Goal: Transaction & Acquisition: Purchase product/service

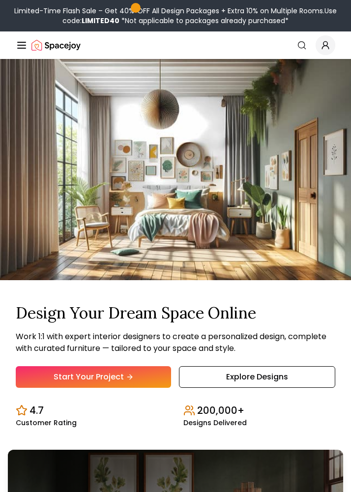
click at [155, 375] on link "Start Your Project" at bounding box center [93, 377] width 155 height 22
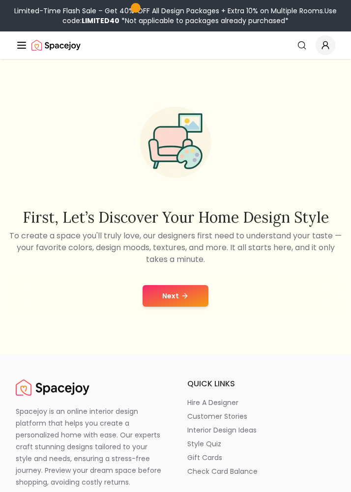
click at [191, 286] on button "Next" at bounding box center [175, 296] width 66 height 22
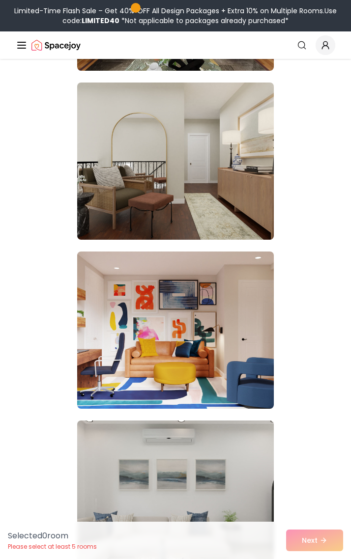
scroll to position [617, 0]
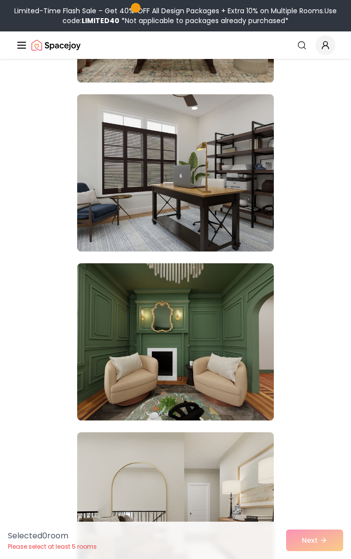
click at [239, 327] on img at bounding box center [175, 341] width 197 height 157
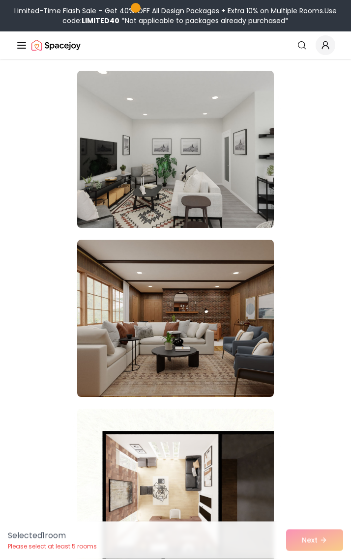
scroll to position [1462, 0]
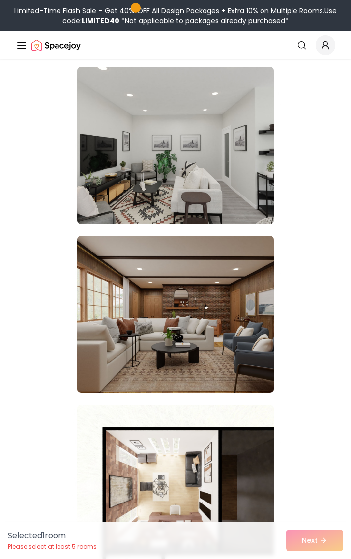
click at [256, 332] on img at bounding box center [175, 314] width 197 height 157
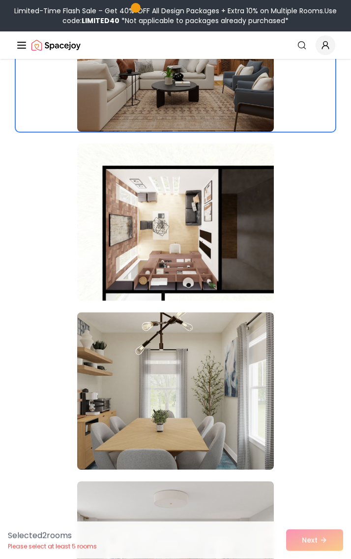
scroll to position [1729, 0]
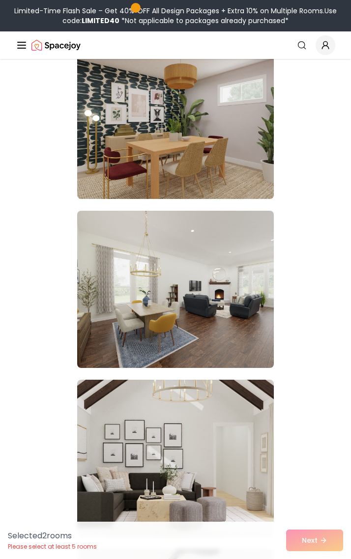
click at [79, 133] on img at bounding box center [175, 120] width 197 height 157
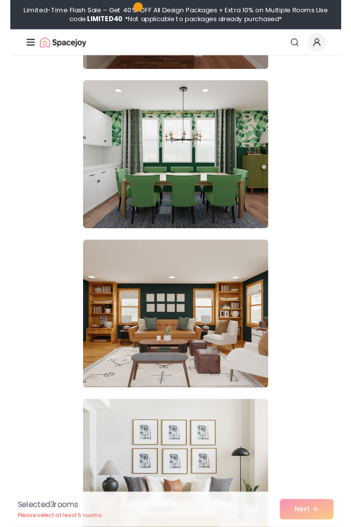
scroll to position [3465, 0]
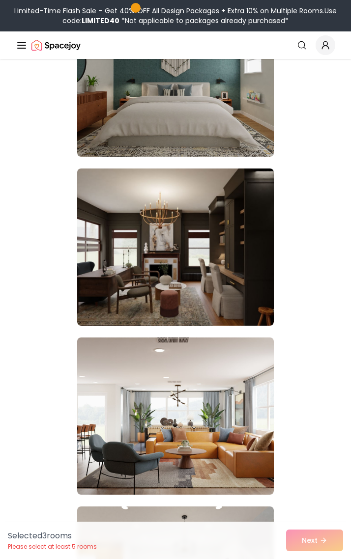
click at [241, 266] on img at bounding box center [175, 247] width 197 height 157
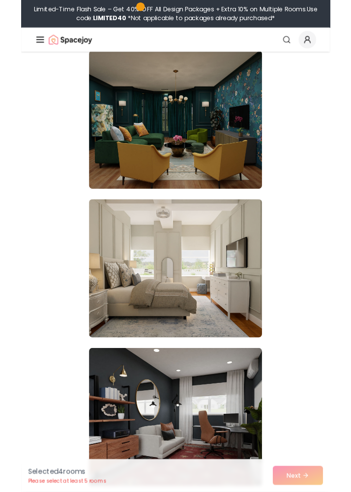
scroll to position [5858, 0]
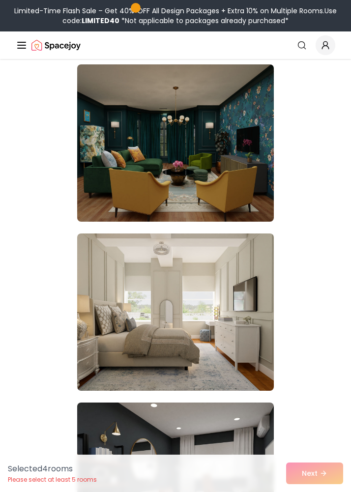
click at [251, 179] on img at bounding box center [175, 142] width 197 height 157
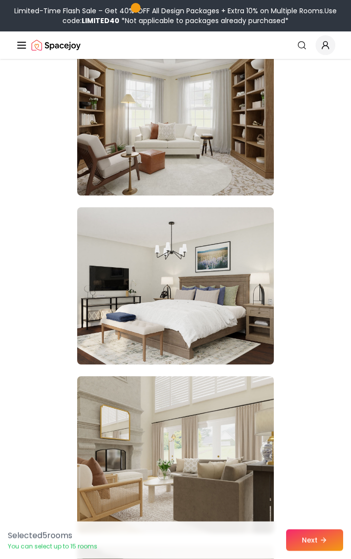
scroll to position [6739, 0]
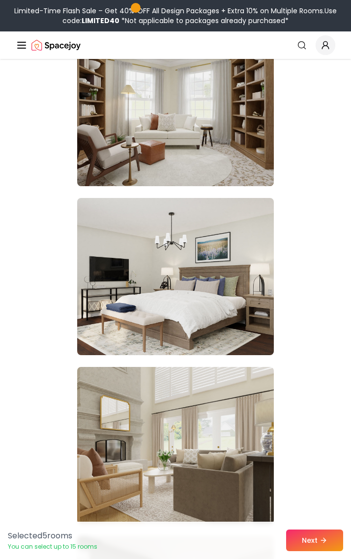
click at [315, 491] on button "Next" at bounding box center [314, 541] width 57 height 22
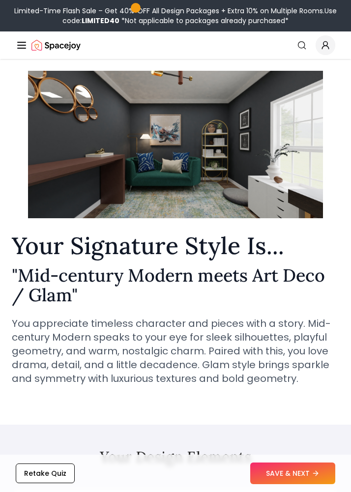
click at [265, 478] on button "SAVE & NEXT" at bounding box center [292, 473] width 85 height 22
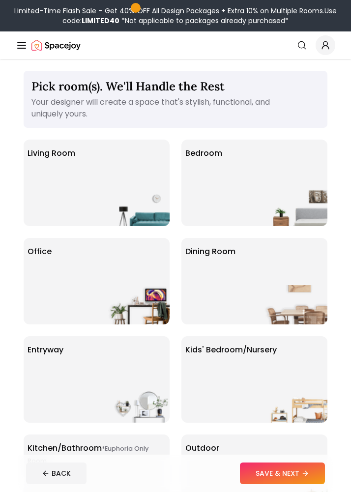
click at [269, 474] on button "SAVE & NEXT" at bounding box center [282, 473] width 85 height 22
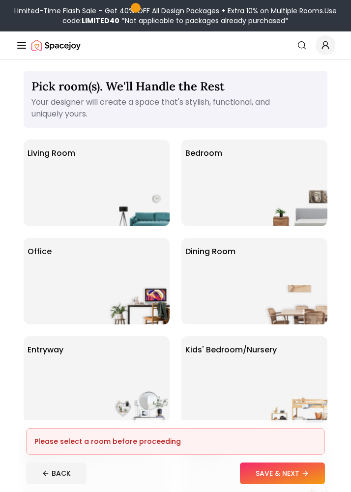
click at [326, 202] on img at bounding box center [295, 206] width 63 height 39
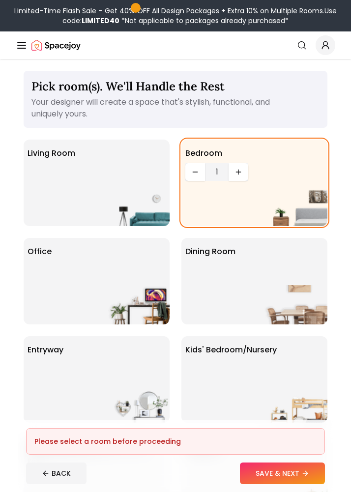
click at [267, 473] on button "SAVE & NEXT" at bounding box center [282, 473] width 85 height 22
